Goal: Download file/media

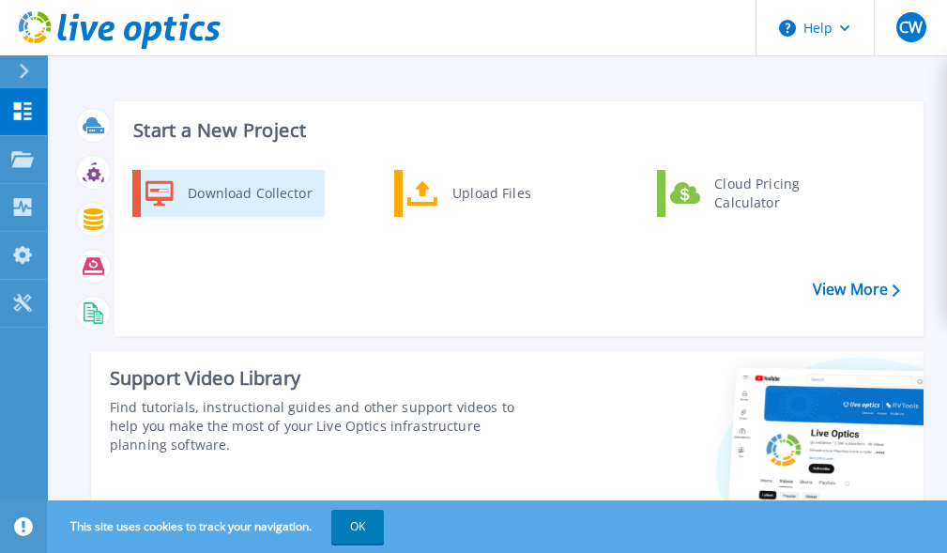
click at [203, 189] on div "Download Collector" at bounding box center [249, 194] width 142 height 38
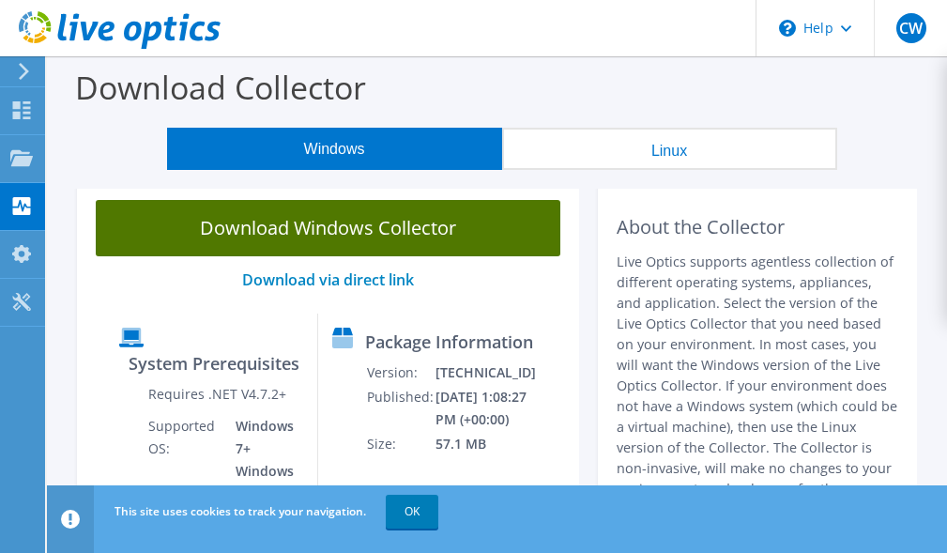
click at [347, 221] on link "Download Windows Collector" at bounding box center [328, 228] width 465 height 56
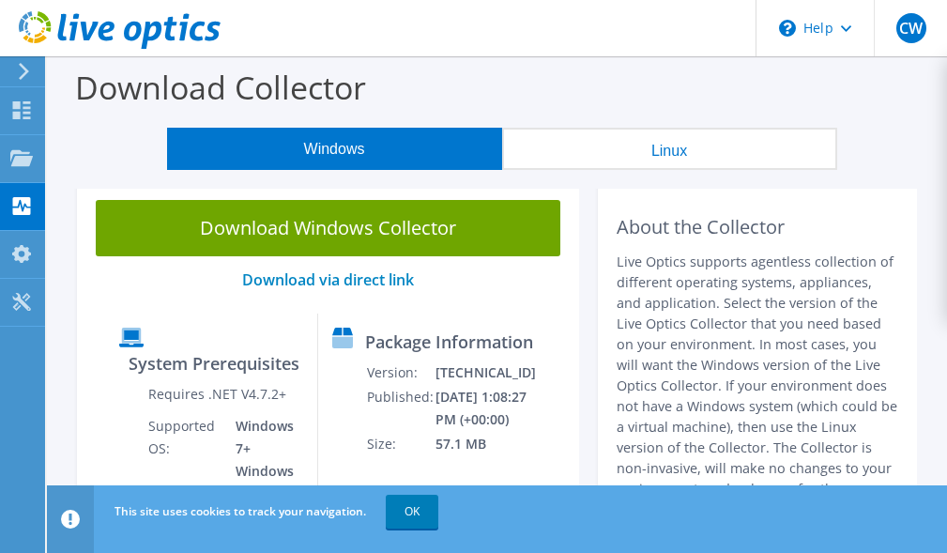
drag, startPoint x: 655, startPoint y: 284, endPoint x: 628, endPoint y: 302, distance: 32.5
click at [655, 284] on p "Live Optics supports agentless collection of different operating systems, appli…" at bounding box center [758, 386] width 282 height 268
